Goal: Information Seeking & Learning: Understand process/instructions

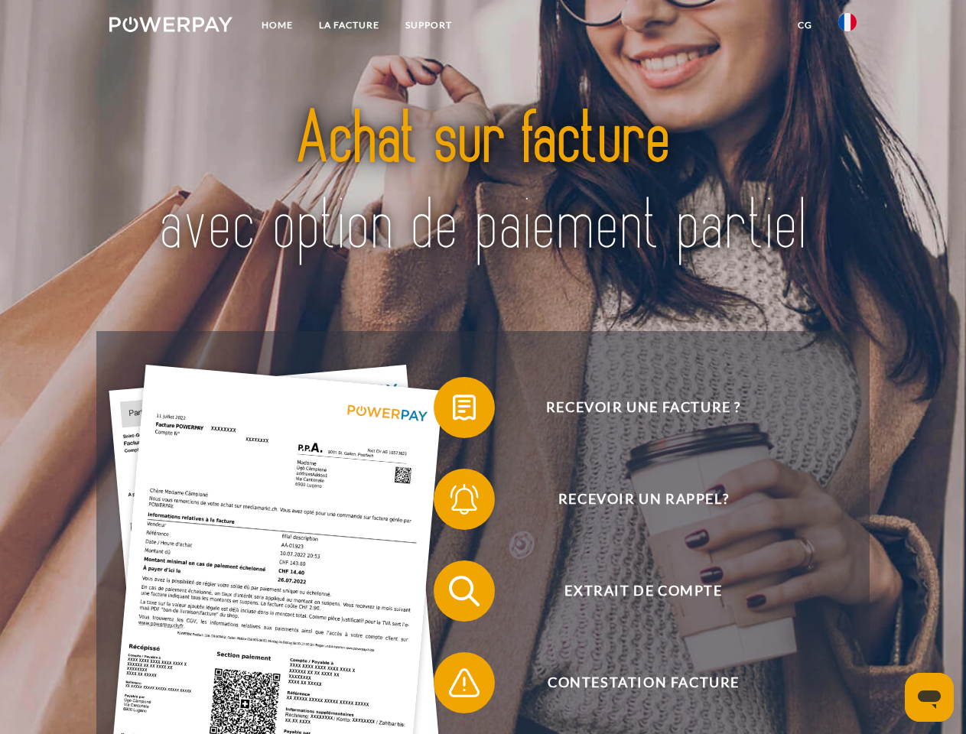
click at [171, 27] on img at bounding box center [170, 24] width 123 height 15
click at [847, 27] on img at bounding box center [847, 22] width 18 height 18
click at [804, 25] on link "CG" at bounding box center [804, 25] width 41 height 28
click at [453, 411] on span at bounding box center [441, 407] width 76 height 76
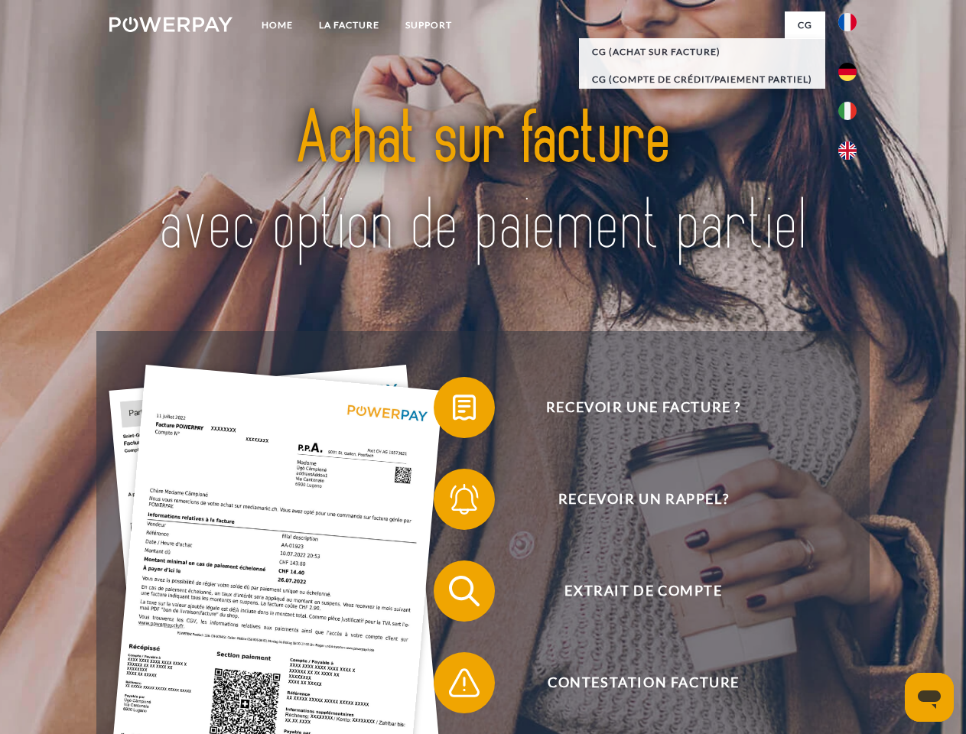
click at [453, 502] on span at bounding box center [441, 499] width 76 height 76
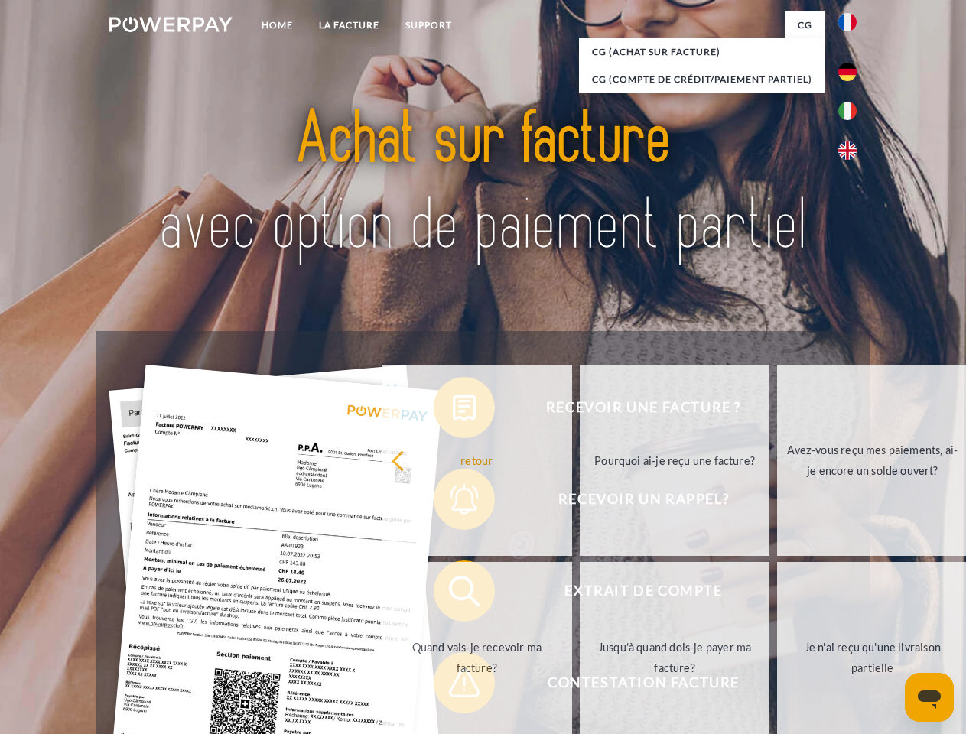
click at [580, 594] on link "Jusqu'à quand dois-je payer ma facture?" at bounding box center [675, 657] width 190 height 191
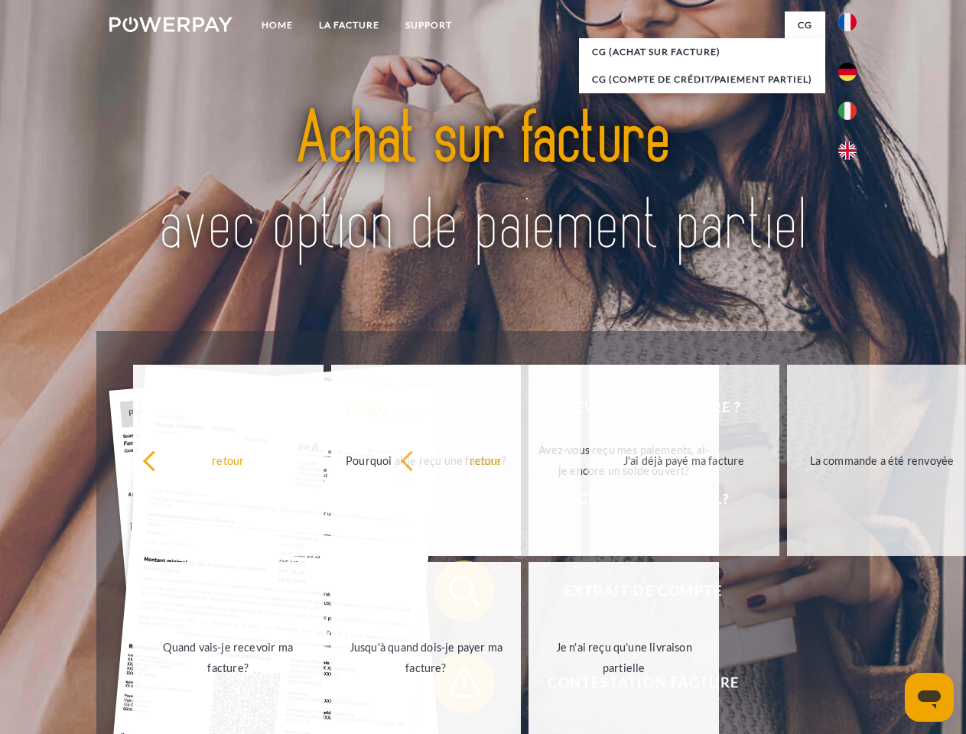
click at [453, 686] on span at bounding box center [441, 683] width 76 height 76
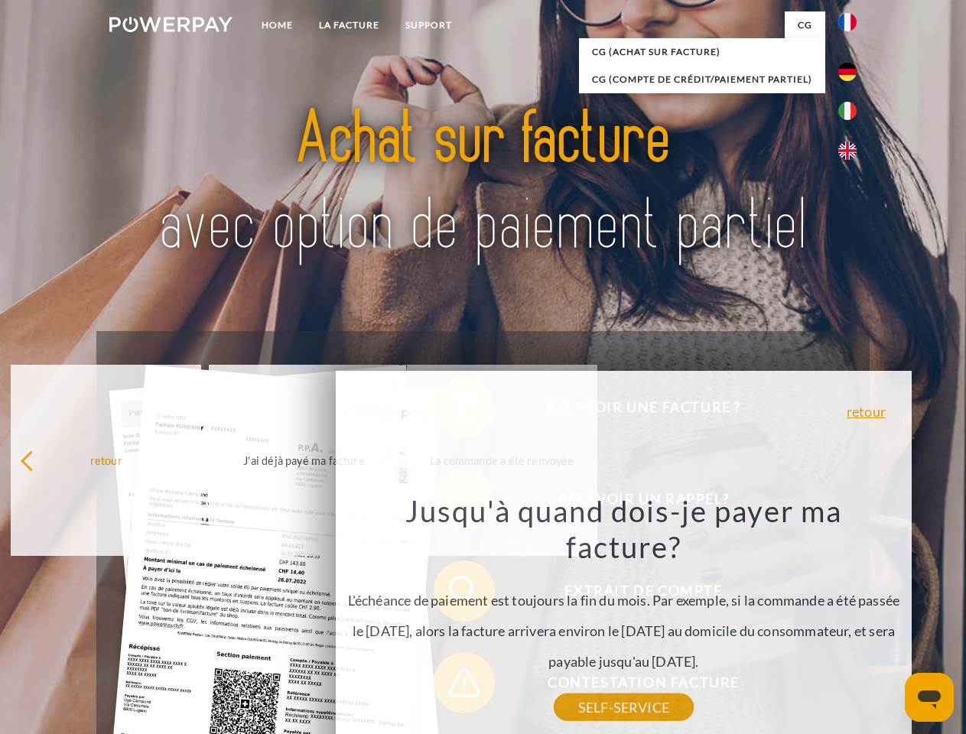
click at [929, 697] on icon "Ouvrir la fenêtre de messagerie" at bounding box center [929, 699] width 23 height 18
